Goal: Information Seeking & Learning: Learn about a topic

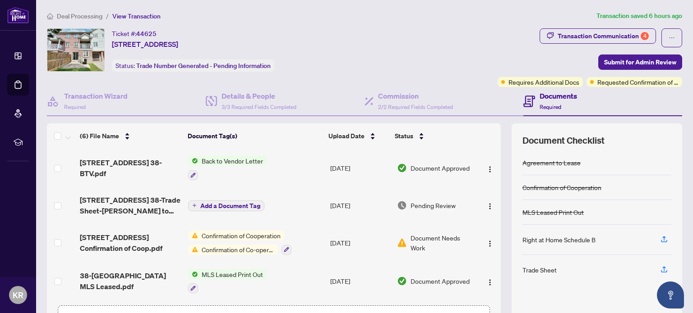
click at [128, 200] on span "[STREET_ADDRESS] 38-Trade Sheet-[PERSON_NAME] to Review.pdf" at bounding box center [130, 206] width 101 height 22
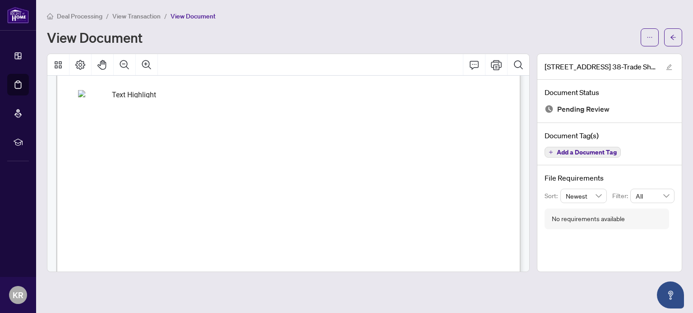
scroll to position [271, 0]
click at [427, 261] on div "Right at Home Realty 2509781 6830 Meadowvale Town Circ Circle 38 Mississauga,ON…" at bounding box center [446, 317] width 780 height 1009
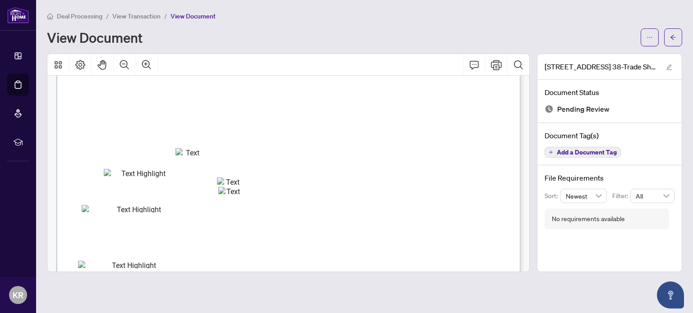
scroll to position [0, 0]
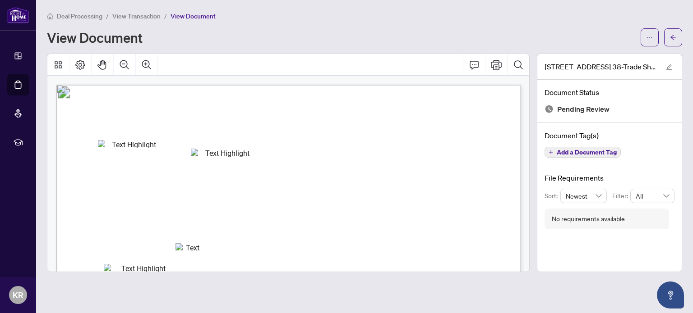
click at [254, 36] on div "View Document" at bounding box center [341, 37] width 588 height 14
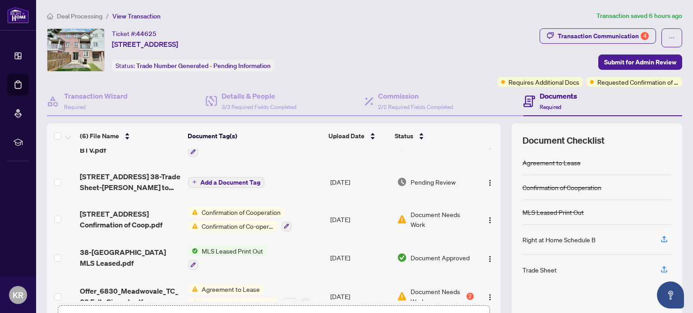
scroll to position [76, 0]
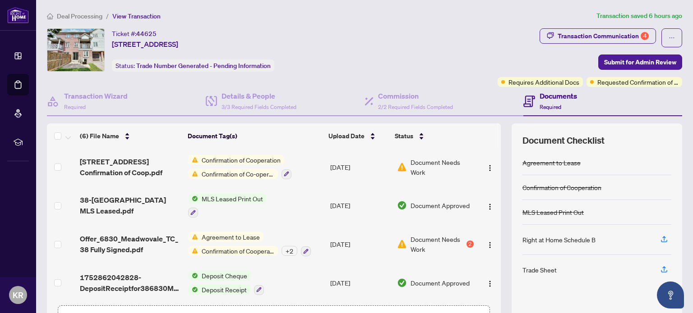
click at [229, 162] on div "Confirmation of Cooperation Confirmation of Co-operation and Representation—Buy…" at bounding box center [239, 167] width 103 height 24
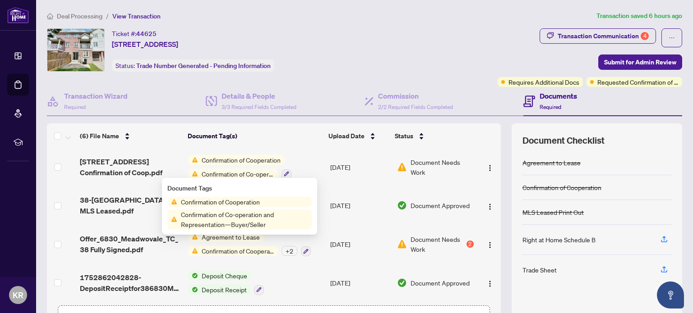
click at [230, 158] on span "Confirmation of Cooperation" at bounding box center [241, 160] width 86 height 10
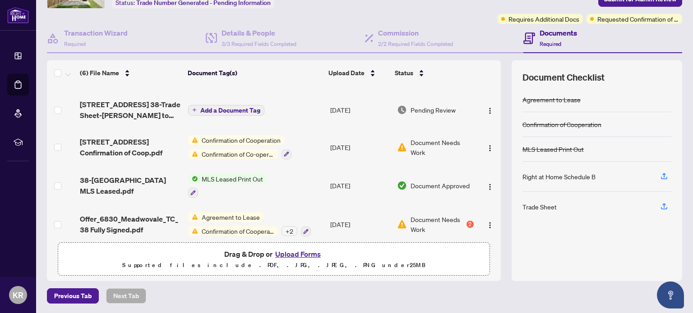
scroll to position [0, 0]
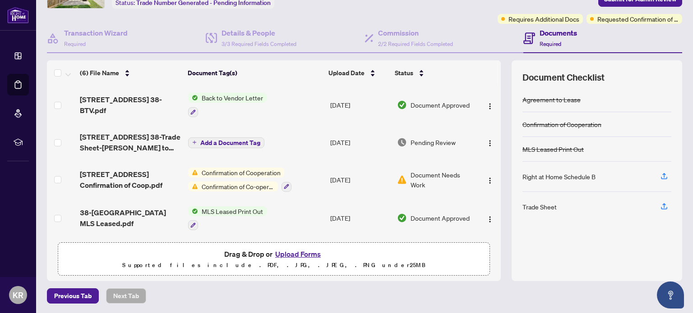
click at [552, 205] on div "Trade Sheet" at bounding box center [539, 207] width 34 height 10
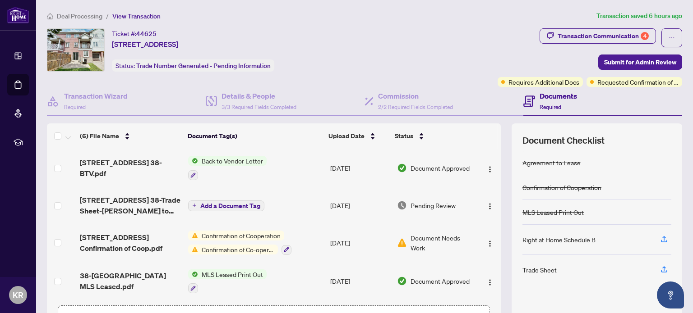
click at [231, 158] on span "Back to Vendor Letter" at bounding box center [232, 161] width 69 height 10
click at [128, 163] on span "[STREET_ADDRESS] 38-BTV.pdf" at bounding box center [130, 168] width 101 height 22
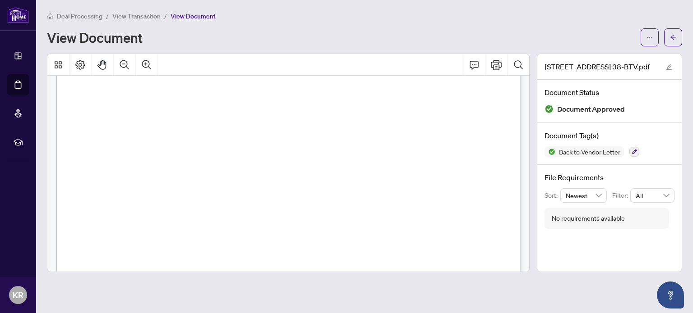
scroll to position [148, 0]
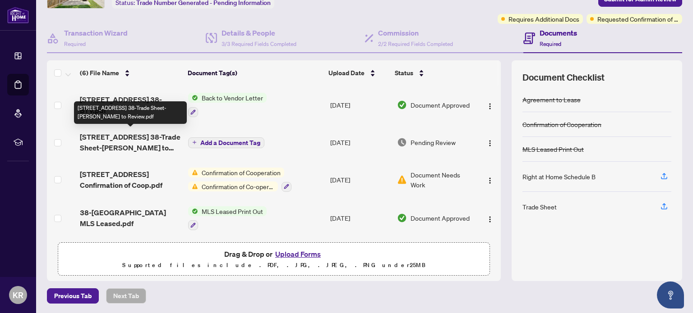
click at [129, 138] on span "[STREET_ADDRESS] 38-Trade Sheet-[PERSON_NAME] to Review.pdf" at bounding box center [130, 143] width 101 height 22
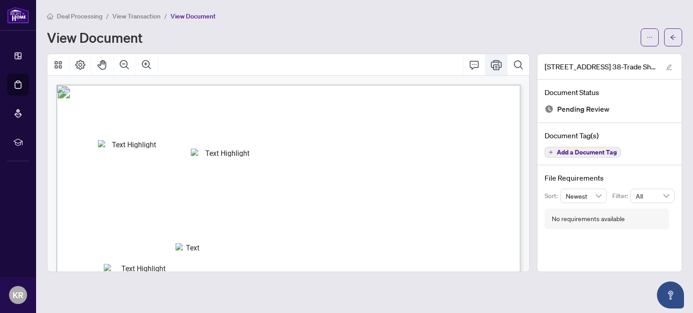
click at [490, 67] on button "Print" at bounding box center [496, 65] width 22 height 22
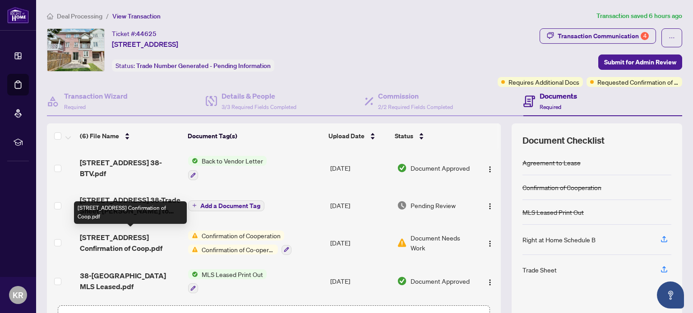
click at [144, 241] on span "[STREET_ADDRESS] Confirmation of Coop.pdf" at bounding box center [130, 243] width 101 height 22
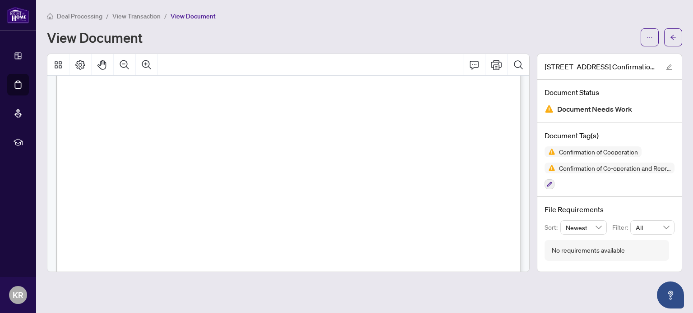
scroll to position [213, 0]
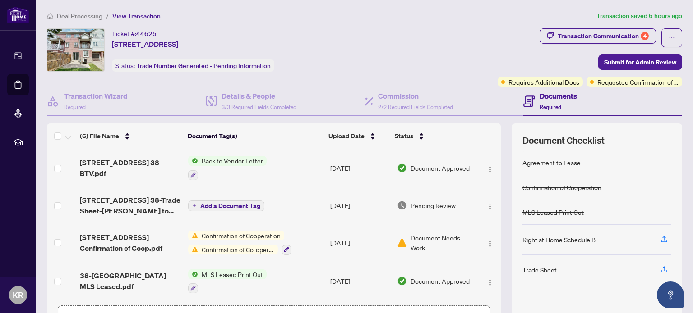
scroll to position [76, 0]
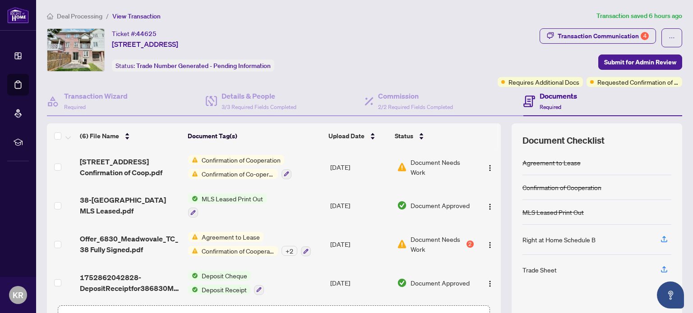
click at [262, 198] on span "MLS Leased Print Out" at bounding box center [232, 199] width 69 height 10
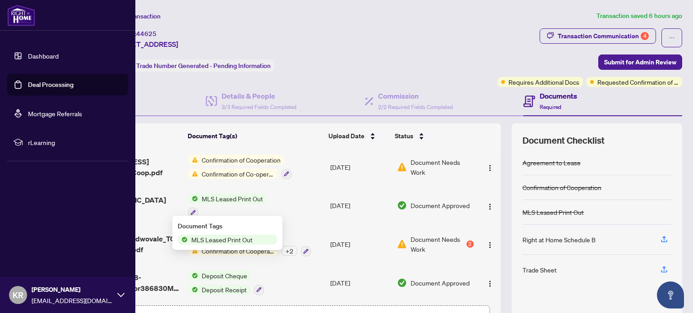
click at [35, 56] on link "Dashboard" at bounding box center [43, 56] width 31 height 8
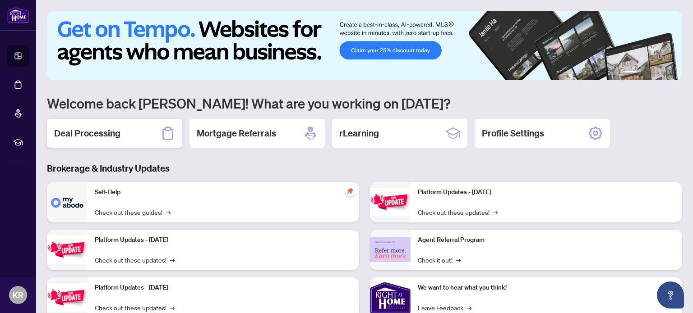
click at [81, 136] on h2 "Deal Processing" at bounding box center [87, 133] width 66 height 13
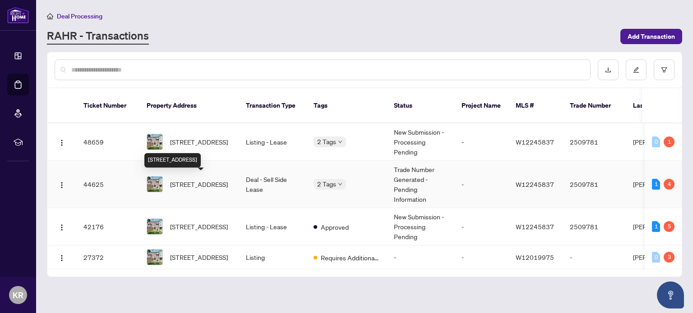
click at [184, 186] on span "[STREET_ADDRESS]" at bounding box center [199, 184] width 58 height 10
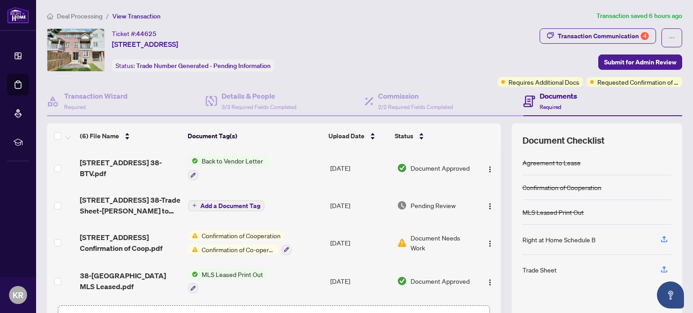
click at [251, 233] on span "Confirmation of Cooperation" at bounding box center [241, 236] width 86 height 10
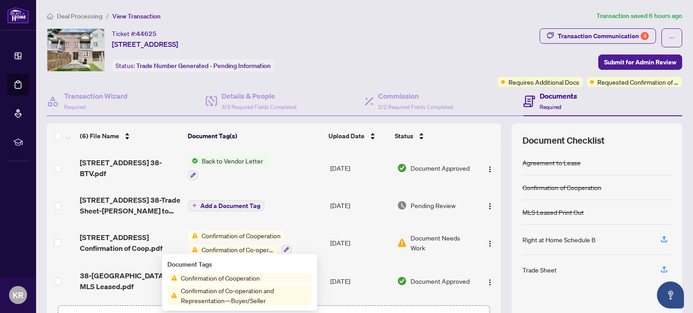
click at [294, 171] on td "Back to Vendor Letter" at bounding box center [255, 168] width 142 height 39
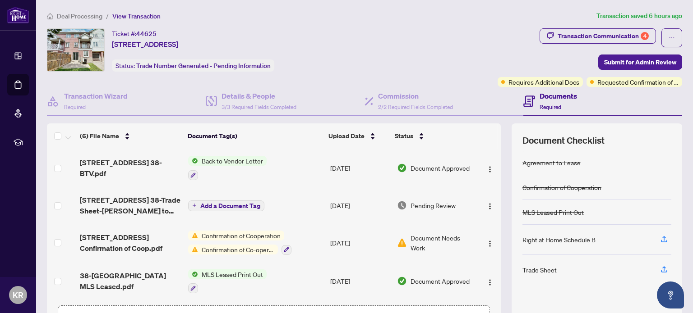
click at [226, 235] on span "Confirmation of Cooperation" at bounding box center [241, 236] width 86 height 10
click at [548, 267] on div "Trade Sheet" at bounding box center [539, 270] width 34 height 10
click at [546, 266] on div "Trade Sheet" at bounding box center [539, 270] width 34 height 10
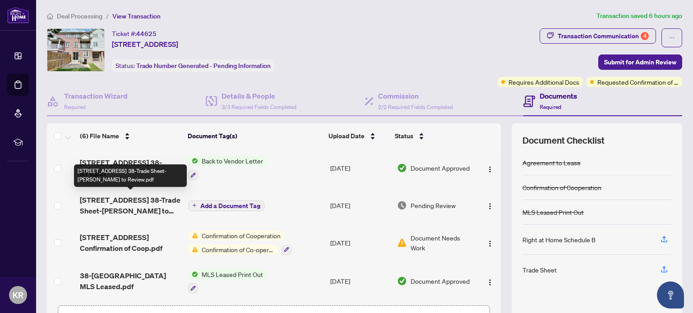
click at [126, 206] on span "[STREET_ADDRESS] 38-Trade Sheet-[PERSON_NAME] to Review.pdf" at bounding box center [130, 206] width 101 height 22
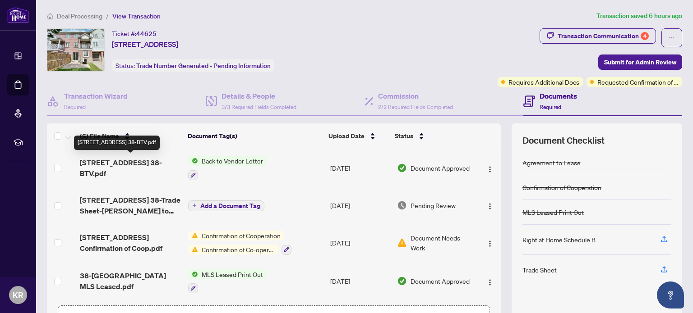
click at [130, 159] on span "[STREET_ADDRESS] 38-BTV.pdf" at bounding box center [130, 168] width 101 height 22
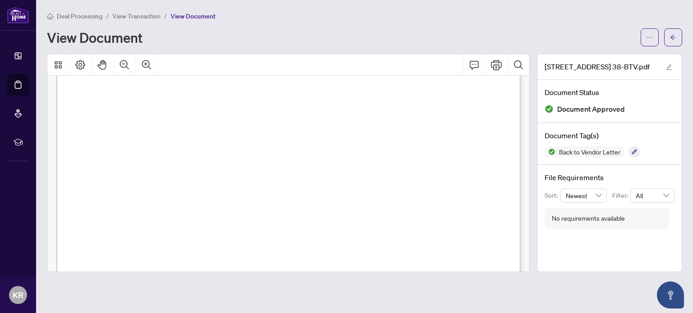
scroll to position [168, 0]
click at [498, 64] on icon "Print" at bounding box center [496, 65] width 11 height 11
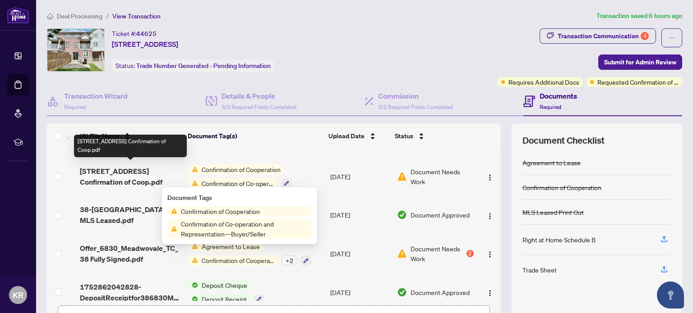
scroll to position [67, 0]
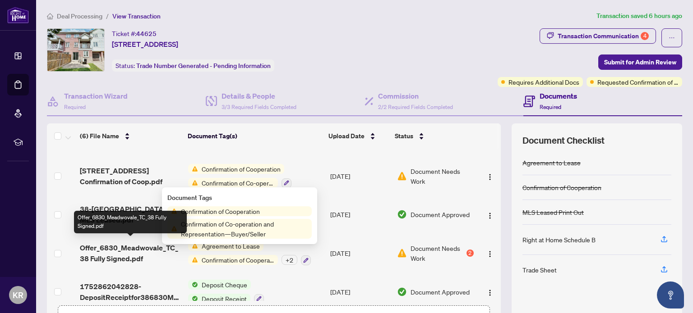
click at [123, 250] on span "Offer_6830_Meadwovale_TC_38 Fully Signed.pdf" at bounding box center [130, 254] width 101 height 22
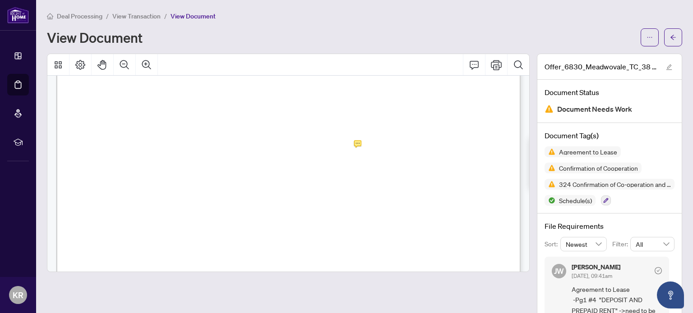
scroll to position [1440, 0]
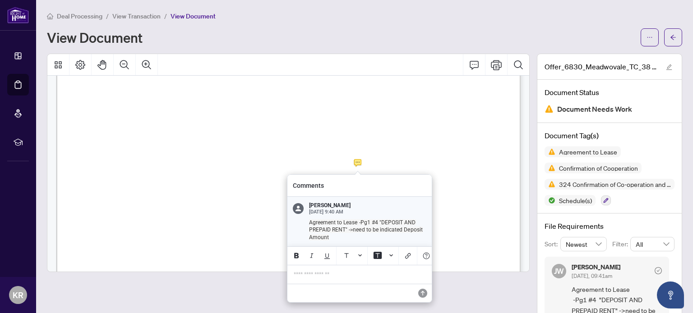
click at [102, 154] on span "by negotiable cheque payable to................................................…" at bounding box center [267, 152] width 333 height 7
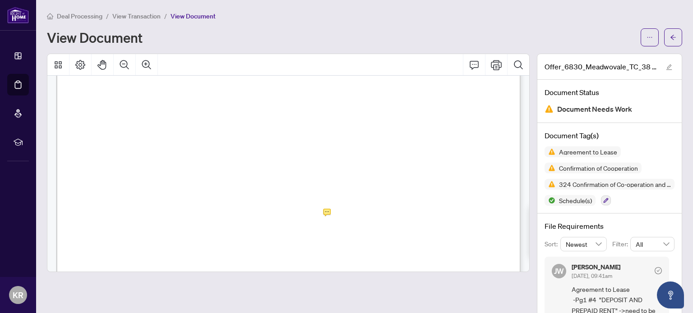
scroll to position [2588, 0]
